Goal: Register for event/course

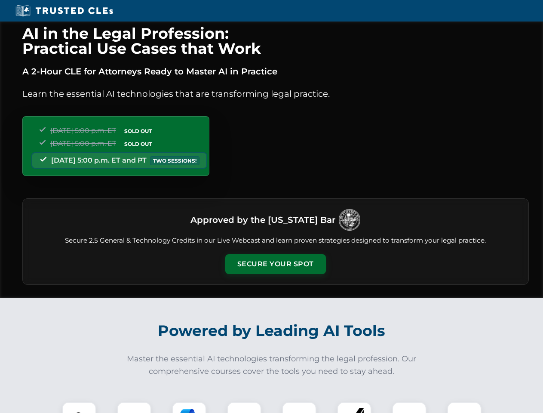
click at [275, 264] on button "Secure Your Spot" at bounding box center [275, 264] width 101 height 20
click at [79, 407] on img at bounding box center [79, 419] width 25 height 25
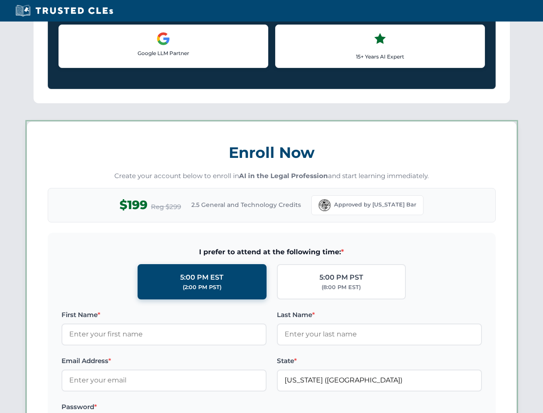
click at [189, 407] on label "Password *" at bounding box center [164, 407] width 205 height 10
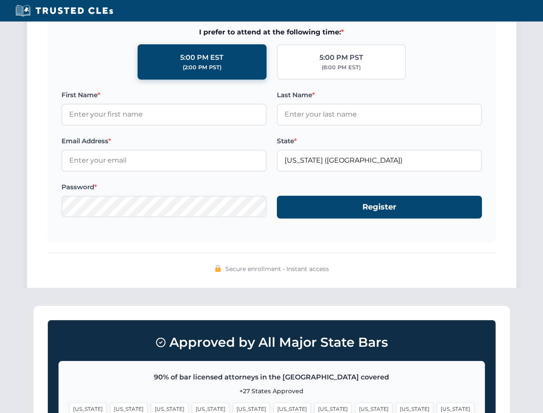
click at [396, 407] on span "[US_STATE]" at bounding box center [414, 409] width 37 height 12
